Goal: Transaction & Acquisition: Purchase product/service

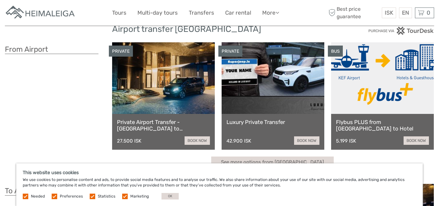
scroll to position [21, 0]
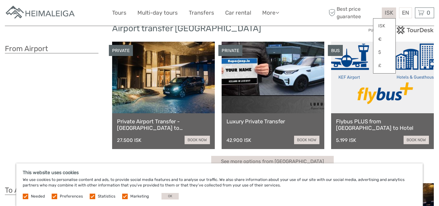
click at [392, 15] on span "ISK" at bounding box center [389, 12] width 8 height 7
click at [379, 52] on link "$" at bounding box center [384, 52] width 22 height 12
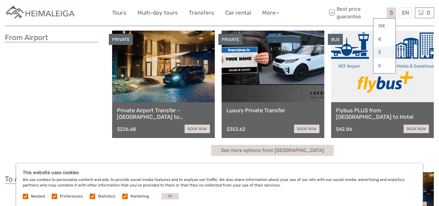
scroll to position [28, 0]
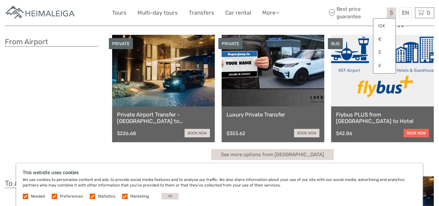
click at [417, 133] on link "book now" at bounding box center [416, 133] width 25 height 8
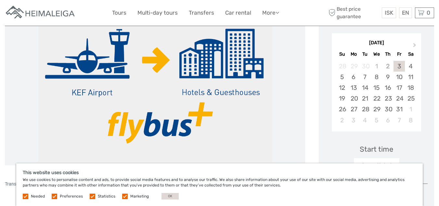
scroll to position [108, 0]
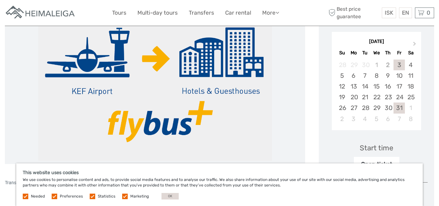
click at [402, 106] on div "31" at bounding box center [399, 107] width 11 height 11
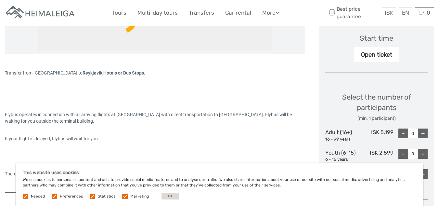
scroll to position [233, 0]
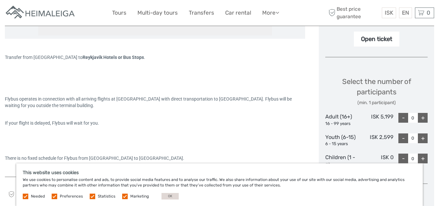
click at [424, 119] on div "+" at bounding box center [423, 118] width 10 height 10
type input "2"
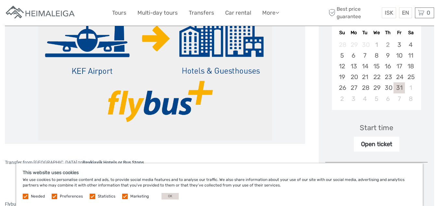
scroll to position [138, 0]
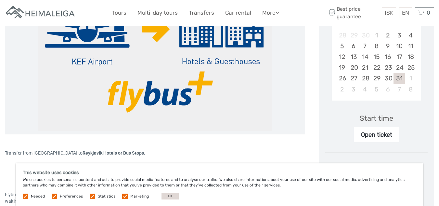
click at [376, 133] on div "Open ticket" at bounding box center [377, 134] width 46 height 15
click at [377, 137] on div "Open ticket" at bounding box center [377, 134] width 46 height 15
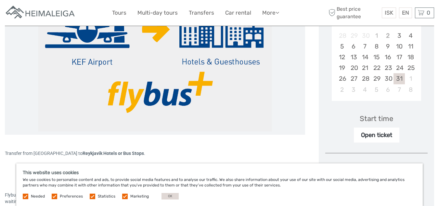
scroll to position [137, 0]
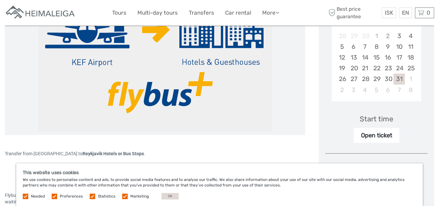
click at [387, 120] on div "Start time" at bounding box center [376, 119] width 33 height 10
click at [385, 138] on div "Open ticket" at bounding box center [377, 135] width 46 height 15
click at [379, 138] on div "Open ticket" at bounding box center [377, 135] width 46 height 15
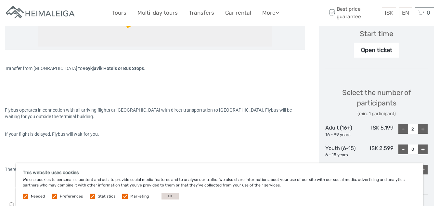
scroll to position [226, 0]
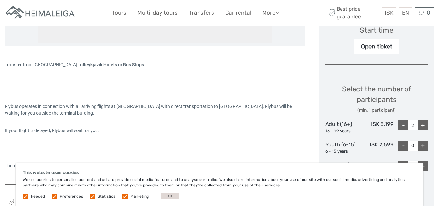
click at [62, 197] on label "Preferences" at bounding box center [71, 196] width 23 height 6
click at [0, 0] on input "checkbox" at bounding box center [0, 0] width 0 height 0
click at [91, 197] on label at bounding box center [93, 196] width 6 height 6
click at [0, 0] on input "checkbox" at bounding box center [0, 0] width 0 height 0
click at [123, 197] on label at bounding box center [125, 196] width 6 height 6
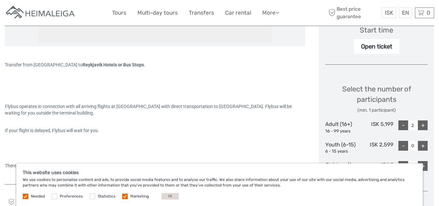
click at [0, 0] on input "checkbox" at bounding box center [0, 0] width 0 height 0
click at [172, 199] on button "OK" at bounding box center [170, 196] width 17 height 7
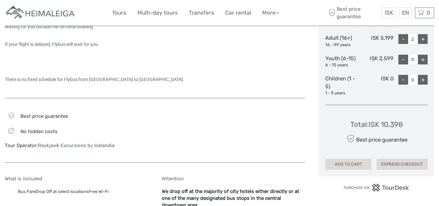
scroll to position [316, 0]
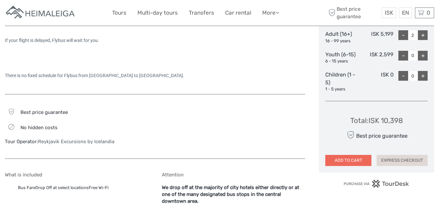
click at [352, 161] on button "ADD TO CART" at bounding box center [348, 160] width 46 height 11
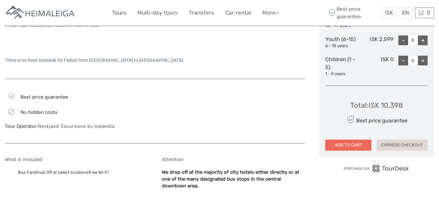
scroll to position [353, 0]
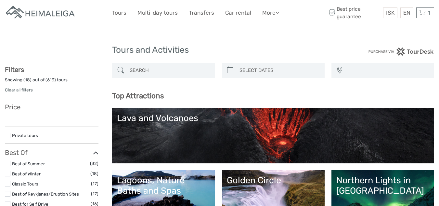
select select
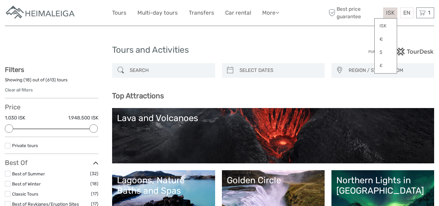
click at [390, 14] on span "ISK" at bounding box center [390, 12] width 8 height 7
click at [384, 51] on link "$" at bounding box center [386, 52] width 22 height 12
click at [427, 14] on div "1 Items Flybus PLUS from Keflavik Airport to Hotel 2x Adult (16+) Friday, 31 Oc…" at bounding box center [425, 12] width 18 height 11
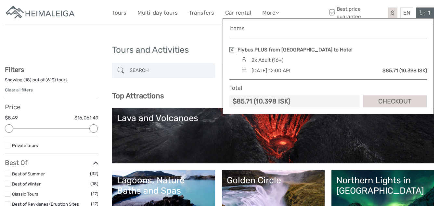
click at [290, 70] on div "[DATE] 12:00 AM" at bounding box center [271, 70] width 38 height 7
click at [244, 27] on h4 "Items" at bounding box center [328, 28] width 198 height 7
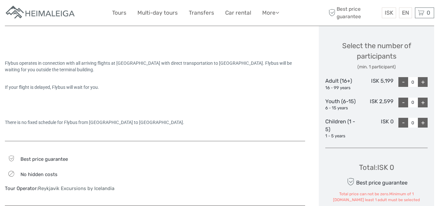
scroll to position [268, 0]
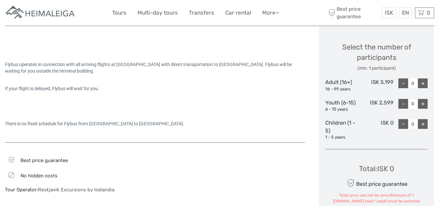
click at [423, 84] on div "+" at bounding box center [423, 83] width 10 height 10
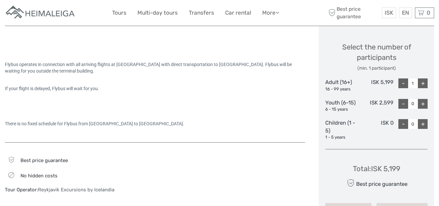
click at [422, 84] on div "+" at bounding box center [423, 83] width 10 height 10
type input "2"
click at [390, 11] on span "ISK" at bounding box center [389, 12] width 8 height 7
click at [380, 52] on link "$" at bounding box center [384, 52] width 22 height 12
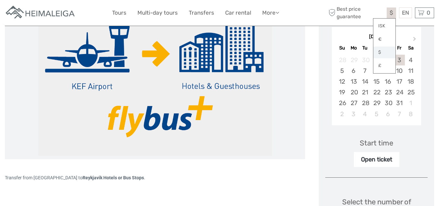
scroll to position [110, 0]
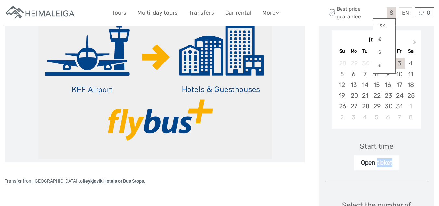
click at [365, 165] on div "Open ticket" at bounding box center [377, 162] width 46 height 15
click at [373, 149] on div "Start time" at bounding box center [376, 146] width 33 height 10
click at [364, 144] on div "Start time" at bounding box center [376, 146] width 33 height 10
click at [332, 145] on div "Start time Open ticket" at bounding box center [376, 151] width 102 height 38
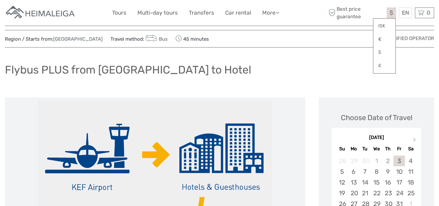
scroll to position [0, 0]
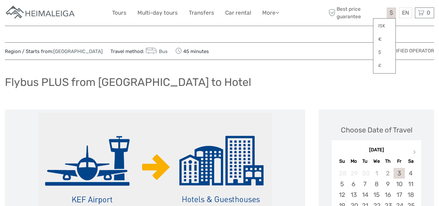
click at [377, 81] on div "Flybus PLUS from [GEOGRAPHIC_DATA] to Hotel" at bounding box center [219, 85] width 429 height 24
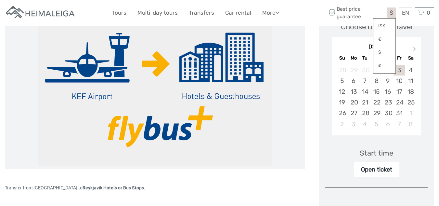
scroll to position [104, 0]
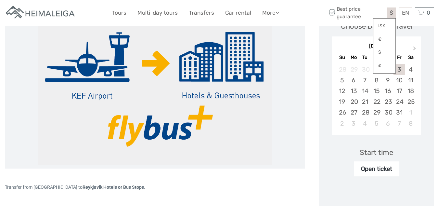
click at [368, 153] on div "Start time" at bounding box center [376, 152] width 33 height 10
click at [376, 152] on div "Start time" at bounding box center [376, 152] width 33 height 10
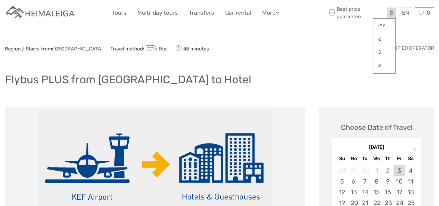
scroll to position [0, 0]
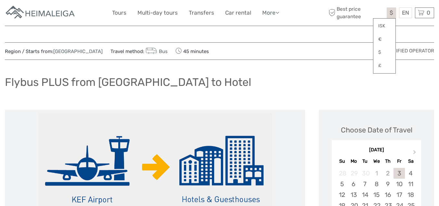
click at [277, 12] on icon at bounding box center [278, 13] width 4 height 6
click at [266, 77] on div "Flybus PLUS from [GEOGRAPHIC_DATA] to Hotel" at bounding box center [219, 85] width 429 height 24
click at [203, 13] on link "Transfers" at bounding box center [201, 12] width 25 height 9
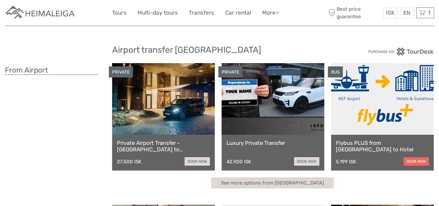
click at [417, 161] on link "book now" at bounding box center [416, 161] width 25 height 8
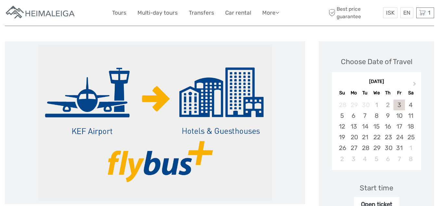
scroll to position [82, 0]
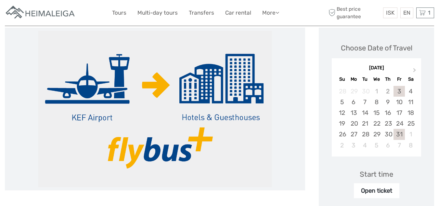
click at [398, 134] on div "31" at bounding box center [399, 134] width 11 height 11
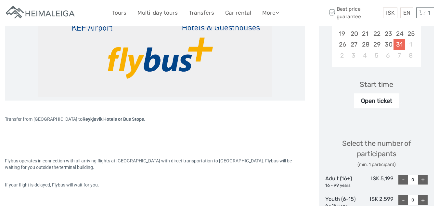
scroll to position [171, 0]
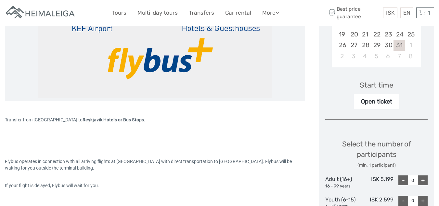
click at [380, 102] on div "Open ticket" at bounding box center [377, 101] width 46 height 15
click at [427, 13] on div "1 Items Flybus PLUS from Keflavik Airport to Hotel 2x Adult (16+) Friday, 31 Oc…" at bounding box center [425, 12] width 18 height 11
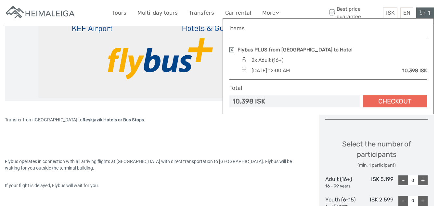
click at [397, 106] on link "Checkout" at bounding box center [395, 101] width 64 height 12
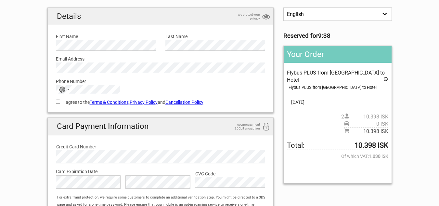
scroll to position [53, 0]
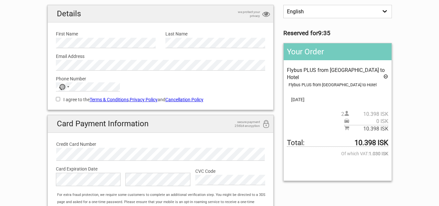
click at [117, 101] on link "Terms & Conditions" at bounding box center [109, 99] width 39 height 5
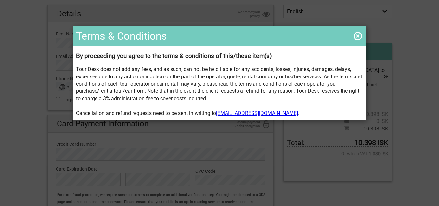
click at [358, 40] on span at bounding box center [358, 36] width 10 height 10
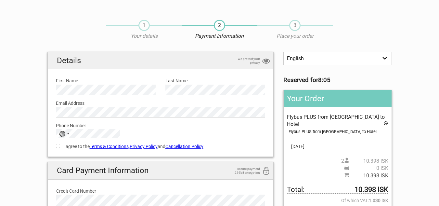
scroll to position [8, 0]
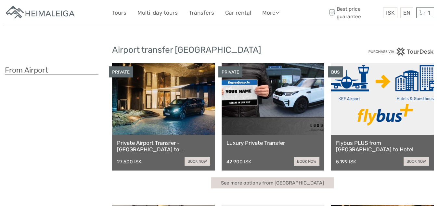
click at [365, 186] on div "See more options from [GEOGRAPHIC_DATA]" at bounding box center [273, 182] width 322 height 11
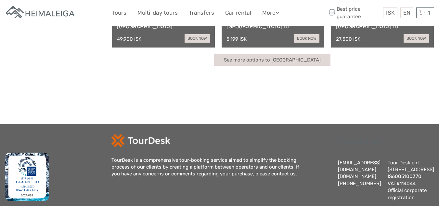
scroll to position [267, 0]
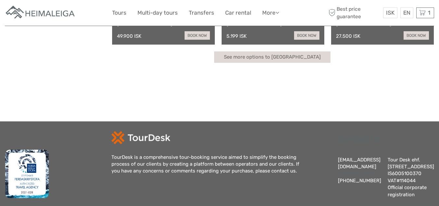
click at [357, 170] on link "[DOMAIN_NAME]" at bounding box center [357, 173] width 38 height 6
click at [305, 161] on div "TourDesk is a comprehensive tour-booking service aimed to simplify the booking …" at bounding box center [208, 164] width 195 height 21
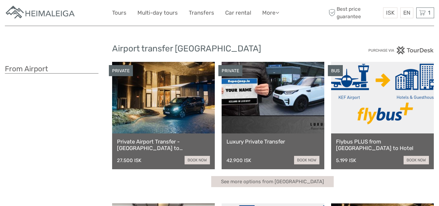
scroll to position [0, 0]
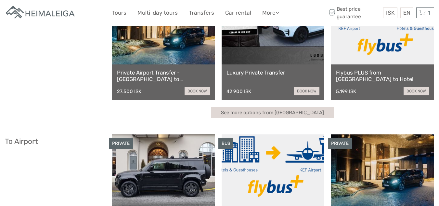
scroll to position [72, 0]
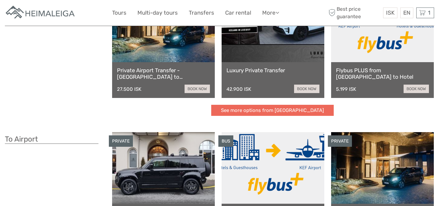
click at [269, 111] on link "See more options from Keflavík airport" at bounding box center [272, 110] width 123 height 11
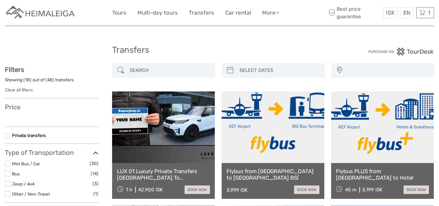
select select
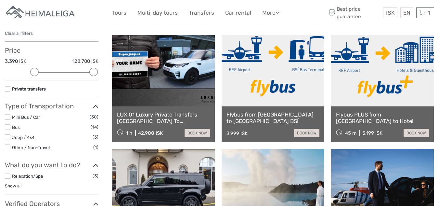
scroll to position [49, 0]
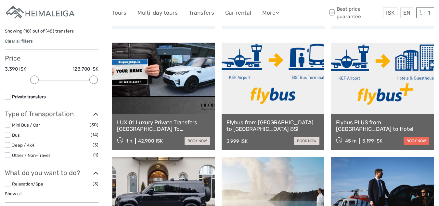
click at [417, 142] on link "book now" at bounding box center [416, 141] width 25 height 8
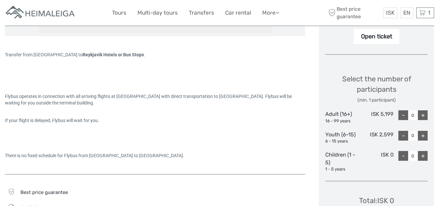
scroll to position [240, 0]
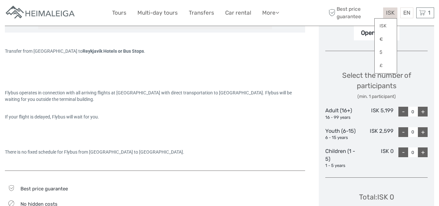
click at [395, 16] on div "ISK ISK € $ £" at bounding box center [390, 12] width 14 height 11
click at [393, 20] on link "ISK" at bounding box center [386, 26] width 22 height 12
click at [385, 54] on link "$" at bounding box center [386, 52] width 22 height 12
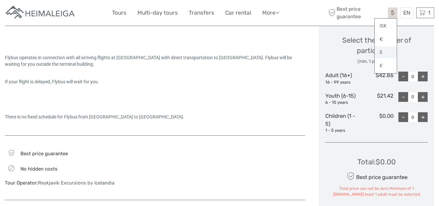
scroll to position [283, 0]
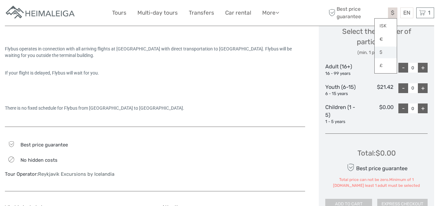
click at [385, 54] on link "$" at bounding box center [386, 52] width 22 height 12
click at [386, 124] on div "$0.00" at bounding box center [376, 113] width 34 height 21
click at [423, 68] on div "+" at bounding box center [423, 68] width 10 height 10
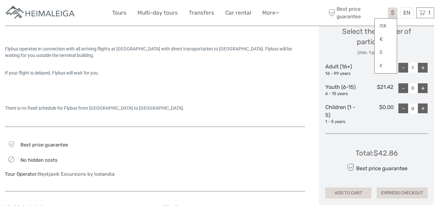
click at [423, 68] on div "+" at bounding box center [423, 68] width 10 height 10
type input "2"
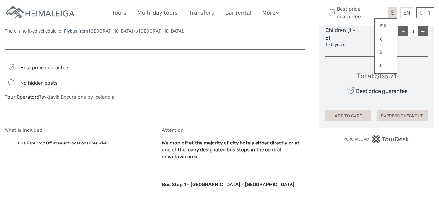
scroll to position [361, 0]
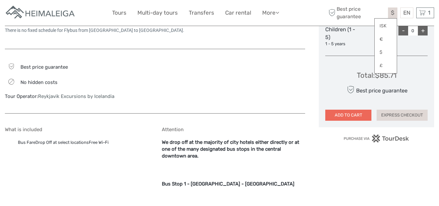
click at [351, 116] on button "ADD TO CART" at bounding box center [348, 115] width 46 height 11
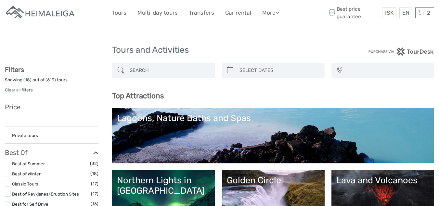
select select
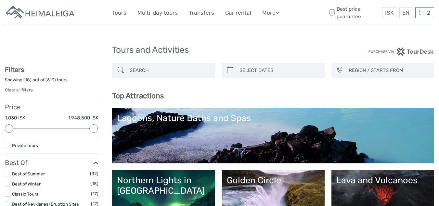
click at [266, 73] on input "search" at bounding box center [279, 70] width 85 height 11
type input "02/10/2025"
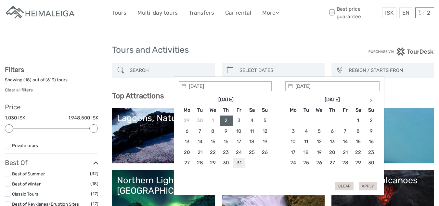
type input "31/10/2025"
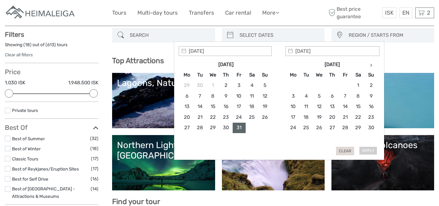
scroll to position [35, 0]
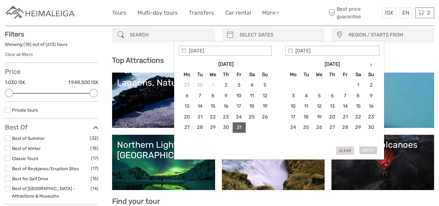
click at [264, 142] on table "Oct 2025 Mo Tu We Th Fr Sa Su 29 30 1 2 3 4 5 6 7 8 9 10 11 12 13 14 15 16 17 1…" at bounding box center [225, 101] width 91 height 85
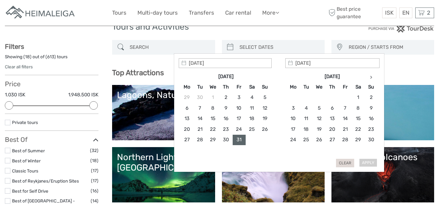
scroll to position [25, 0]
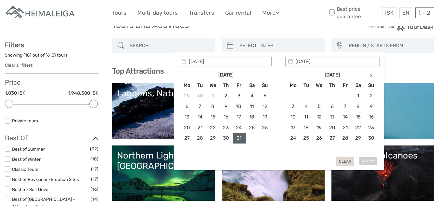
click at [371, 163] on div "Apply Clear" at bounding box center [279, 111] width 201 height 109
click at [405, 73] on h3 "Top Attractions" at bounding box center [273, 71] width 322 height 9
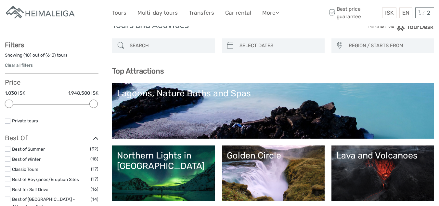
click at [275, 46] on input "search" at bounding box center [279, 45] width 85 height 11
type input "02/10/2025"
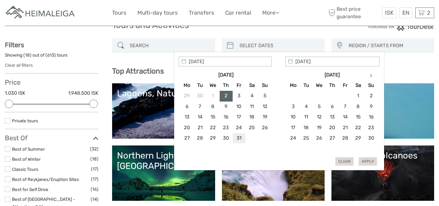
type input "31/10/2025"
click at [372, 160] on div "Apply Clear" at bounding box center [279, 111] width 201 height 109
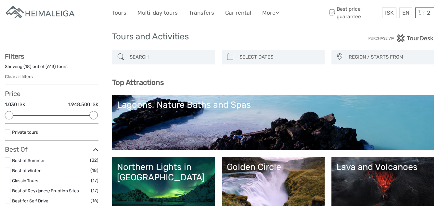
scroll to position [0, 0]
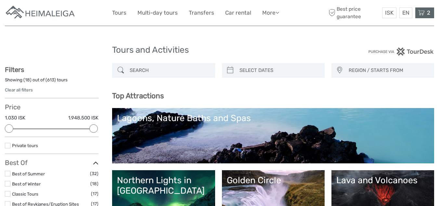
click at [428, 13] on span "2" at bounding box center [428, 12] width 5 height 7
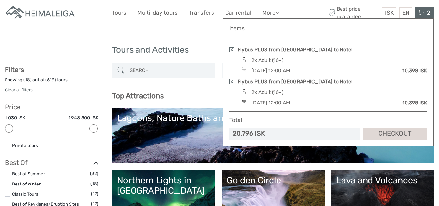
click at [230, 82] on link at bounding box center [231, 81] width 5 height 5
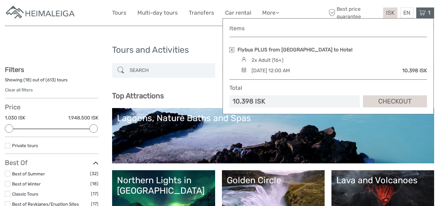
click at [389, 15] on span "ISK" at bounding box center [390, 12] width 8 height 7
click at [389, 19] on div "Items Flybus PLUS from Keflavik Airport to Hotel 2x Adult (16+) Friday, 31 Octo…" at bounding box center [328, 66] width 211 height 96
click at [396, 20] on div "Items Flybus PLUS from Keflavik Airport to Hotel 2x Adult (16+) Friday, 31 Octo…" at bounding box center [328, 66] width 211 height 96
click at [389, 19] on div "Items Flybus PLUS from Keflavik Airport to Hotel 2x Adult (16+) Friday, 31 Octo…" at bounding box center [328, 66] width 211 height 96
click at [429, 13] on span "1" at bounding box center [429, 12] width 4 height 7
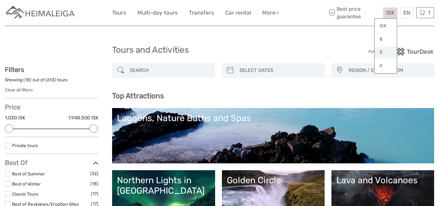
click at [387, 50] on link "$" at bounding box center [386, 52] width 22 height 12
click at [428, 15] on span "1" at bounding box center [429, 12] width 4 height 7
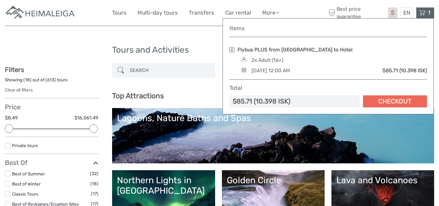
click at [399, 101] on link "Checkout" at bounding box center [395, 101] width 64 height 12
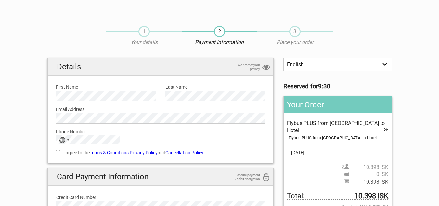
click at [61, 153] on label "I agree to the Terms & Conditions , Privacy Policy and Cancellation Policy" at bounding box center [161, 152] width 210 height 7
click at [60, 153] on input "I agree to the Terms & Conditions , Privacy Policy and Cancellation Policy" at bounding box center [58, 152] width 4 height 4
checkbox input "true"
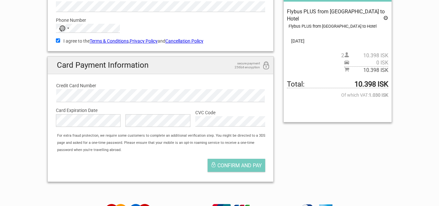
scroll to position [116, 0]
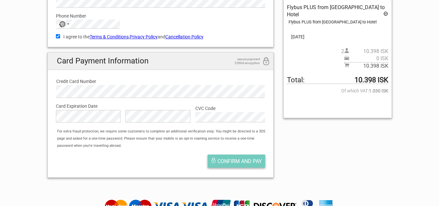
click at [243, 163] on span "Confirm and pay" at bounding box center [239, 161] width 45 height 6
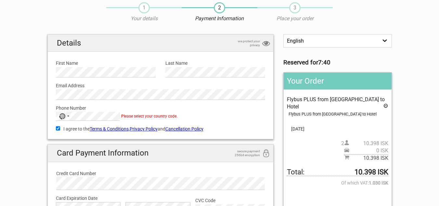
scroll to position [25, 0]
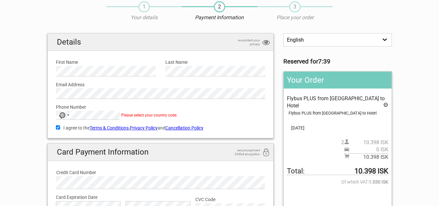
click at [143, 117] on span "Please select your country code." at bounding box center [149, 115] width 56 height 5
click at [68, 115] on div "Selected country" at bounding box center [68, 114] width 2 height 1
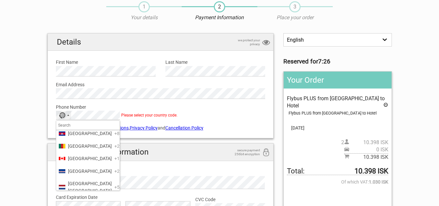
scroll to position [451, 0]
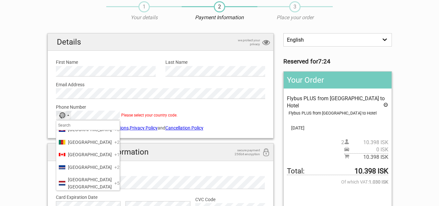
click at [77, 158] on span "Canada" at bounding box center [90, 154] width 44 height 7
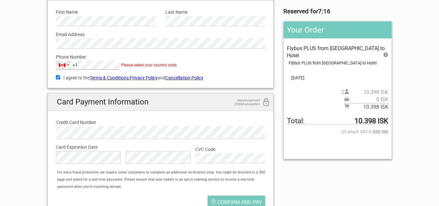
scroll to position [87, 0]
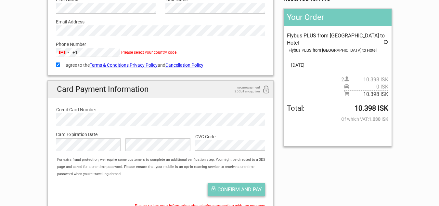
click at [237, 191] on span "Confirm and pay" at bounding box center [239, 189] width 45 height 6
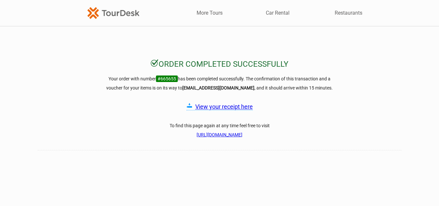
click at [233, 109] on link "View your receipt here" at bounding box center [224, 106] width 58 height 7
